Goal: Task Accomplishment & Management: Use online tool/utility

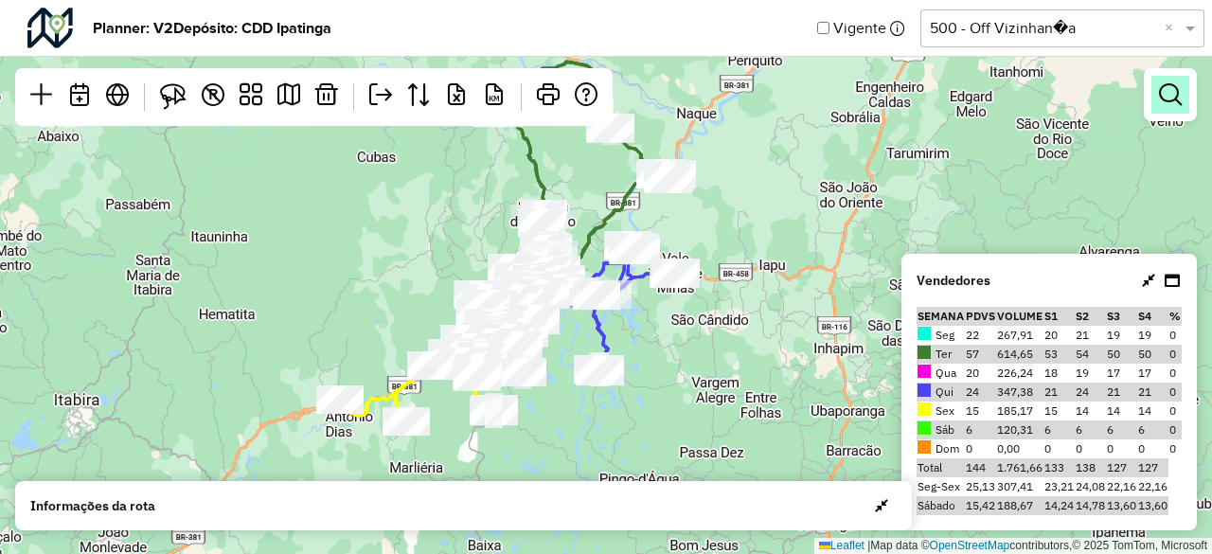
click at [1169, 105] on em at bounding box center [1170, 94] width 23 height 23
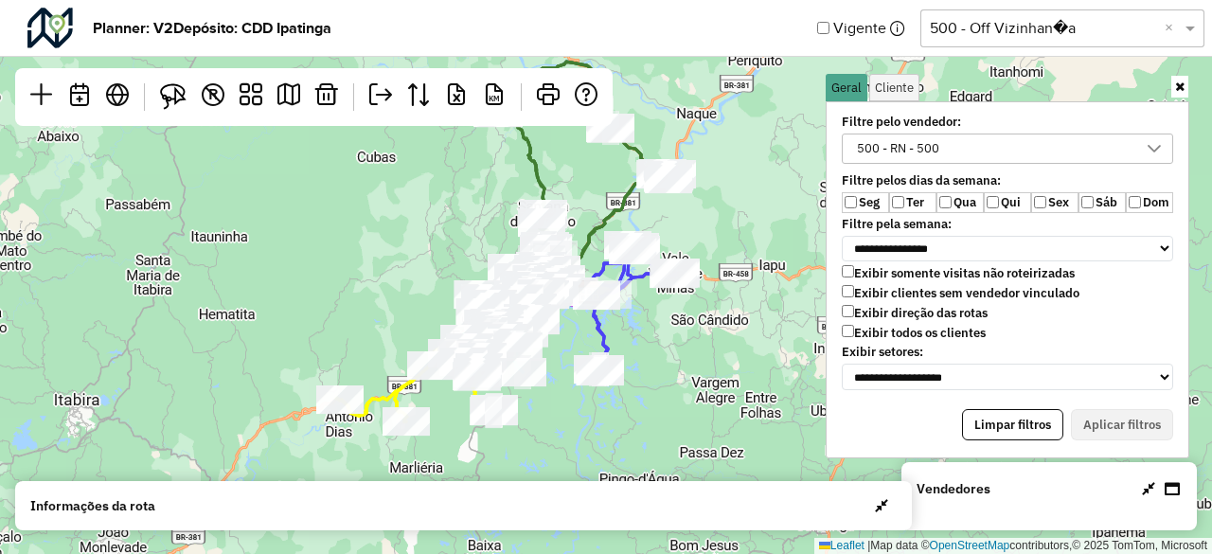
click at [882, 513] on button "button" at bounding box center [881, 505] width 30 height 30
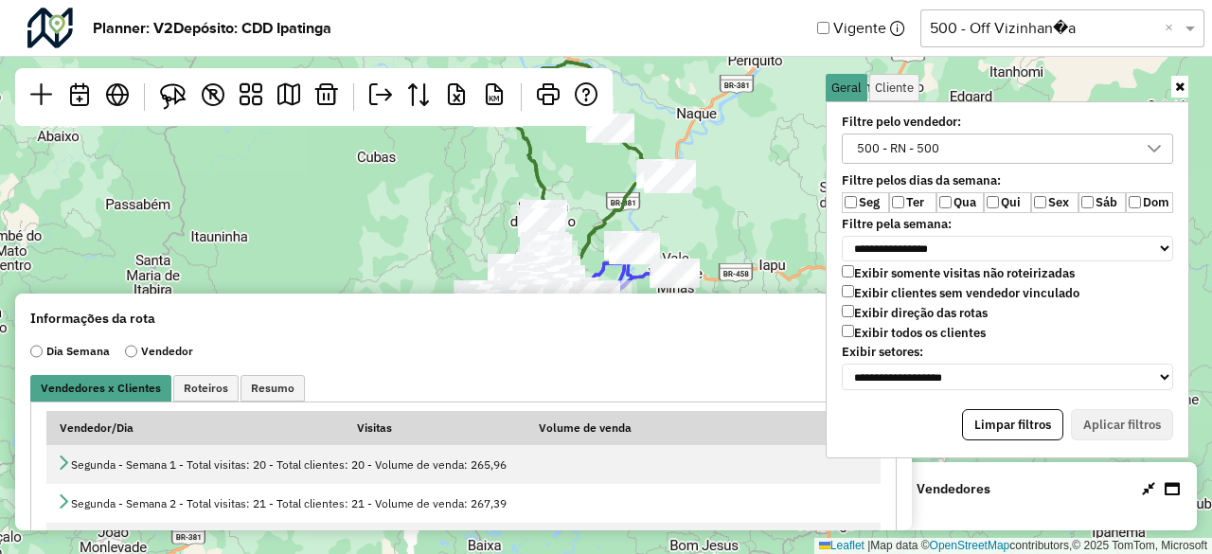
click at [1178, 90] on icon at bounding box center [1179, 86] width 9 height 12
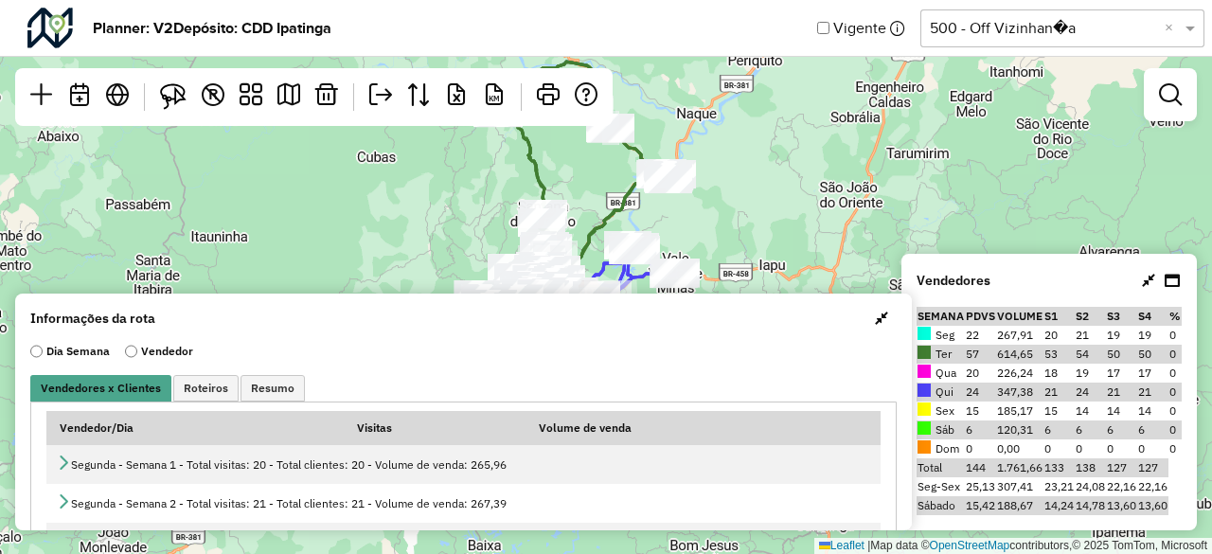
click at [1167, 118] on div at bounding box center [1169, 94] width 53 height 53
click at [1166, 105] on em at bounding box center [1170, 94] width 23 height 23
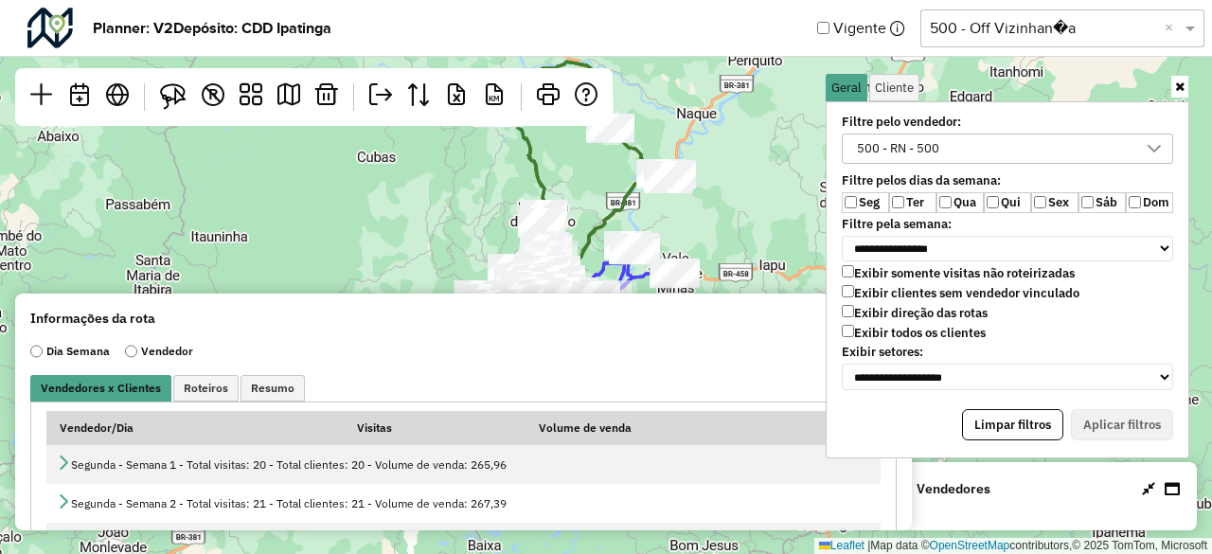
click at [1119, 149] on div "500 - RN - 500" at bounding box center [993, 148] width 286 height 28
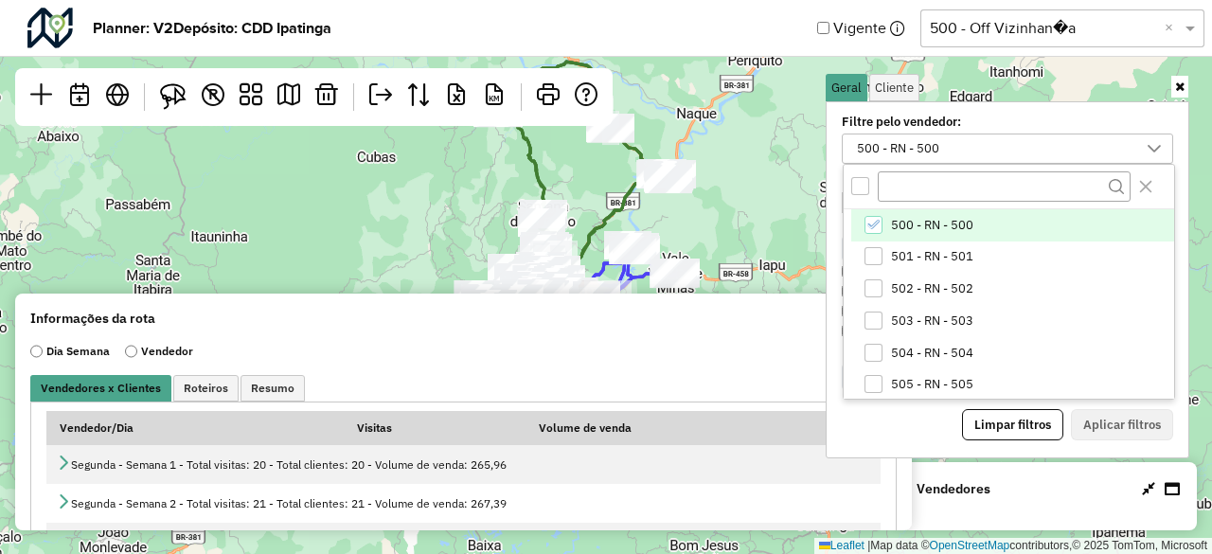
scroll to position [9, 70]
click at [1179, 91] on icon at bounding box center [1179, 86] width 9 height 12
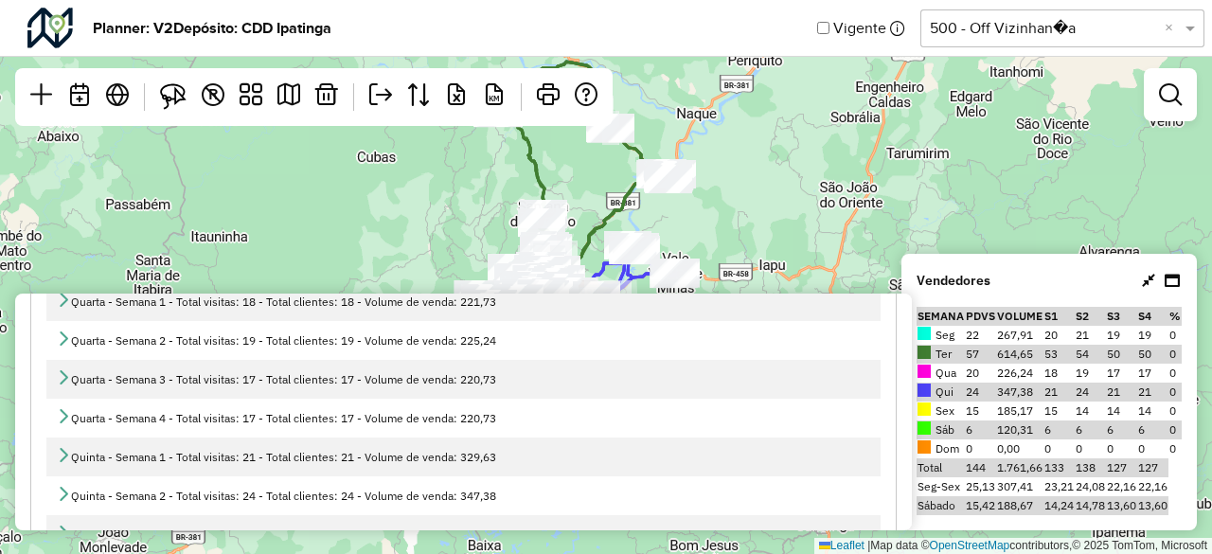
scroll to position [0, 0]
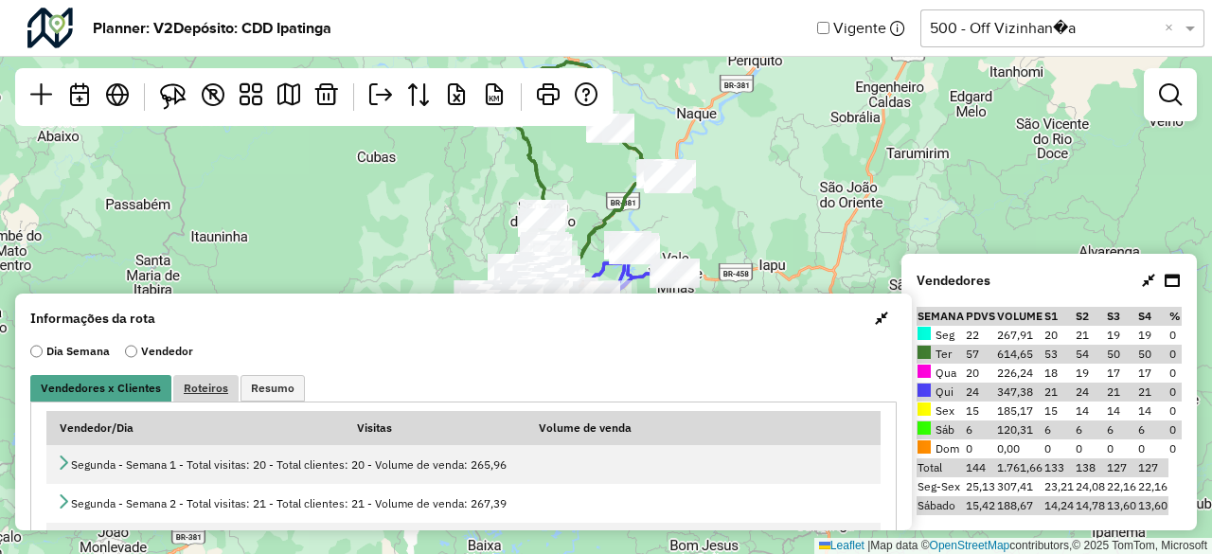
click at [204, 388] on span "Roteiros" at bounding box center [206, 387] width 44 height 11
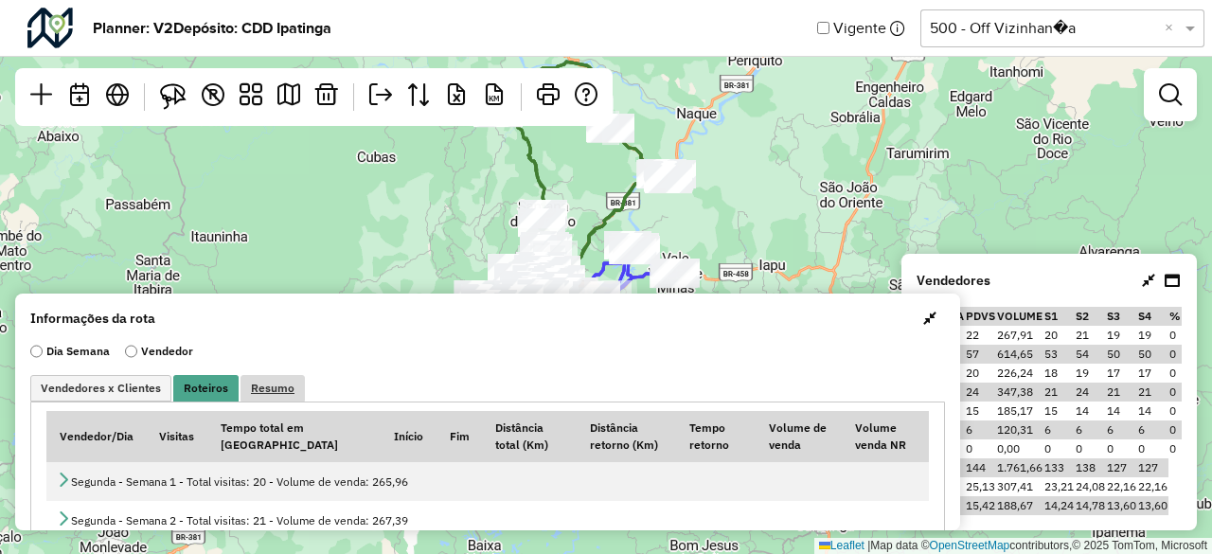
click at [254, 392] on span "Resumo" at bounding box center [273, 387] width 44 height 11
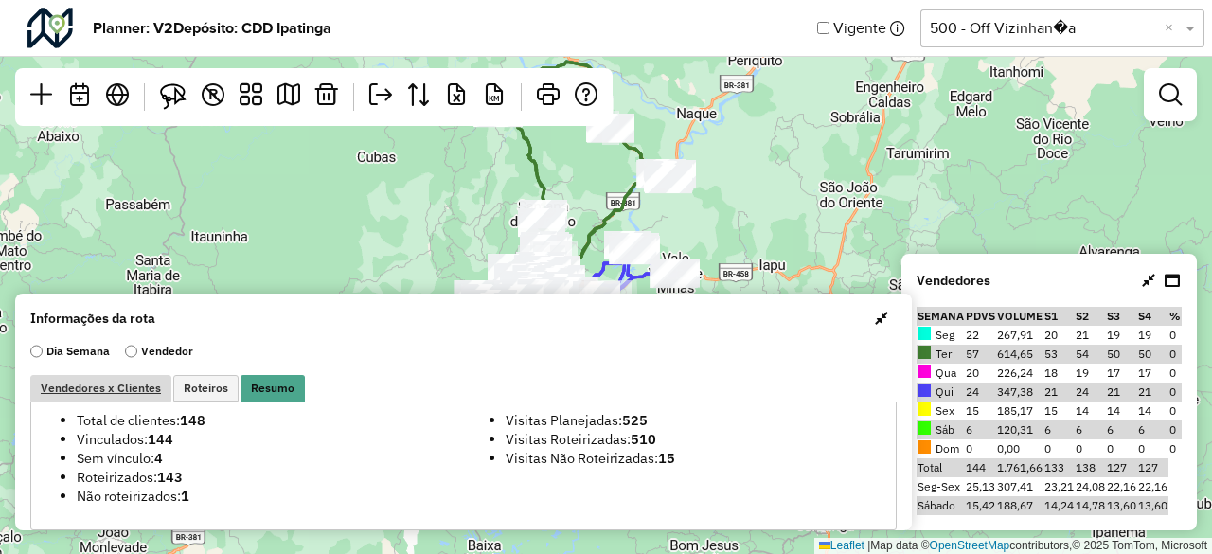
click at [115, 383] on span "Vendedores x Clientes" at bounding box center [101, 387] width 120 height 11
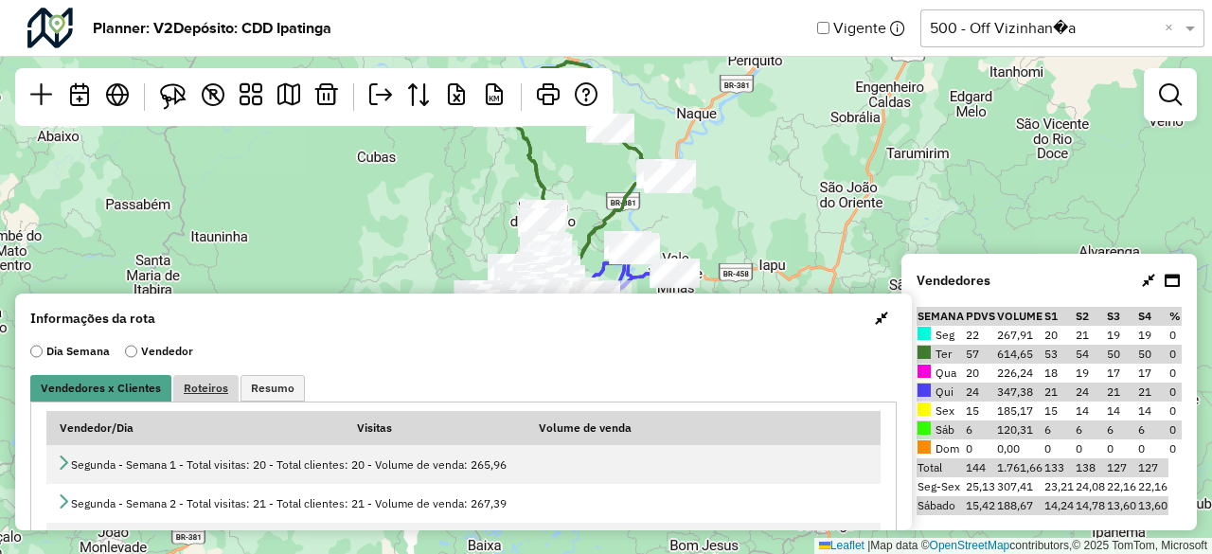
click at [215, 388] on span "Roteiros" at bounding box center [206, 387] width 44 height 11
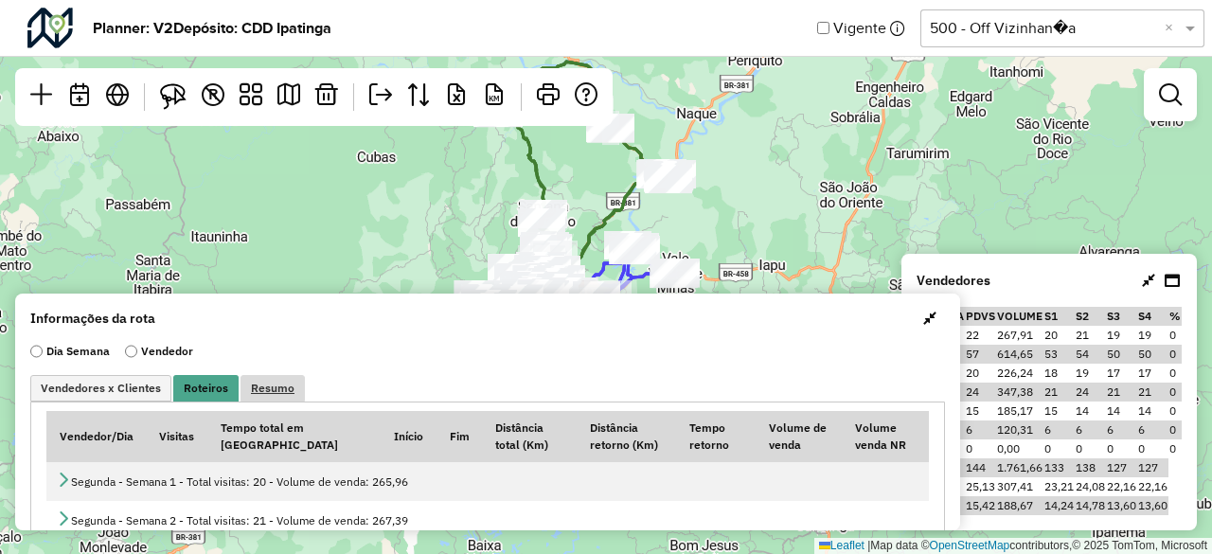
click at [261, 387] on span "Resumo" at bounding box center [273, 387] width 44 height 11
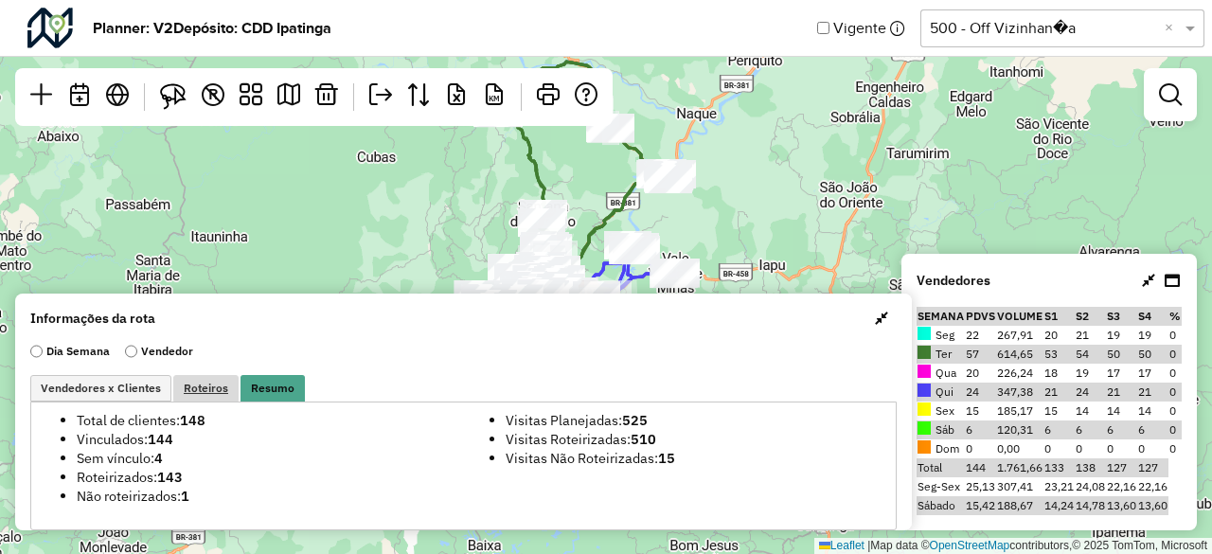
click at [210, 387] on span "Roteiros" at bounding box center [206, 387] width 44 height 11
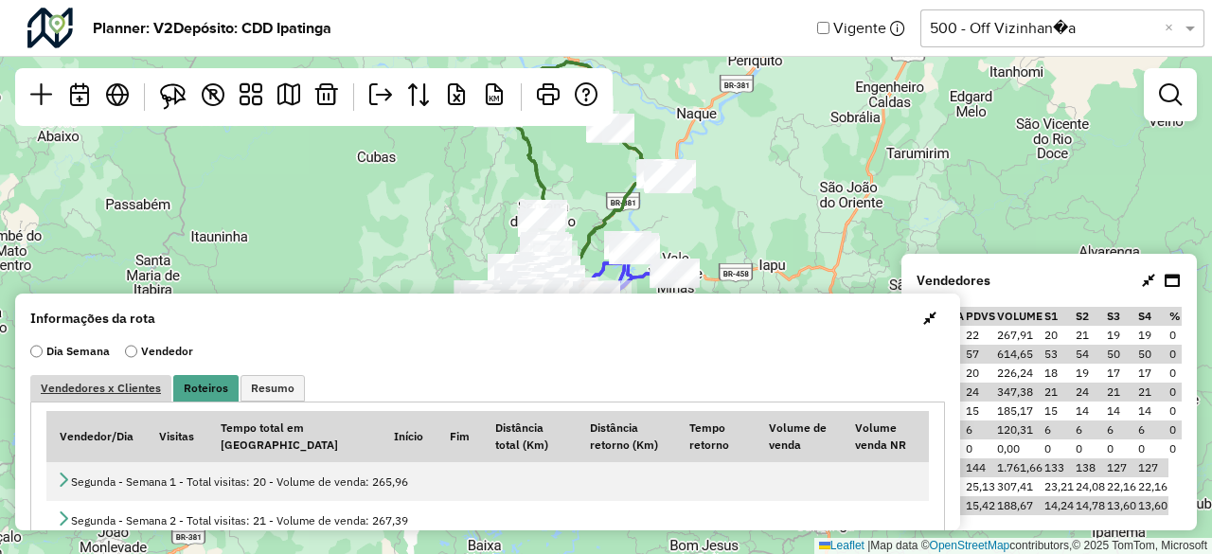
click at [149, 387] on span "Vendedores x Clientes" at bounding box center [101, 387] width 120 height 11
